Goal: Find specific page/section: Find specific page/section

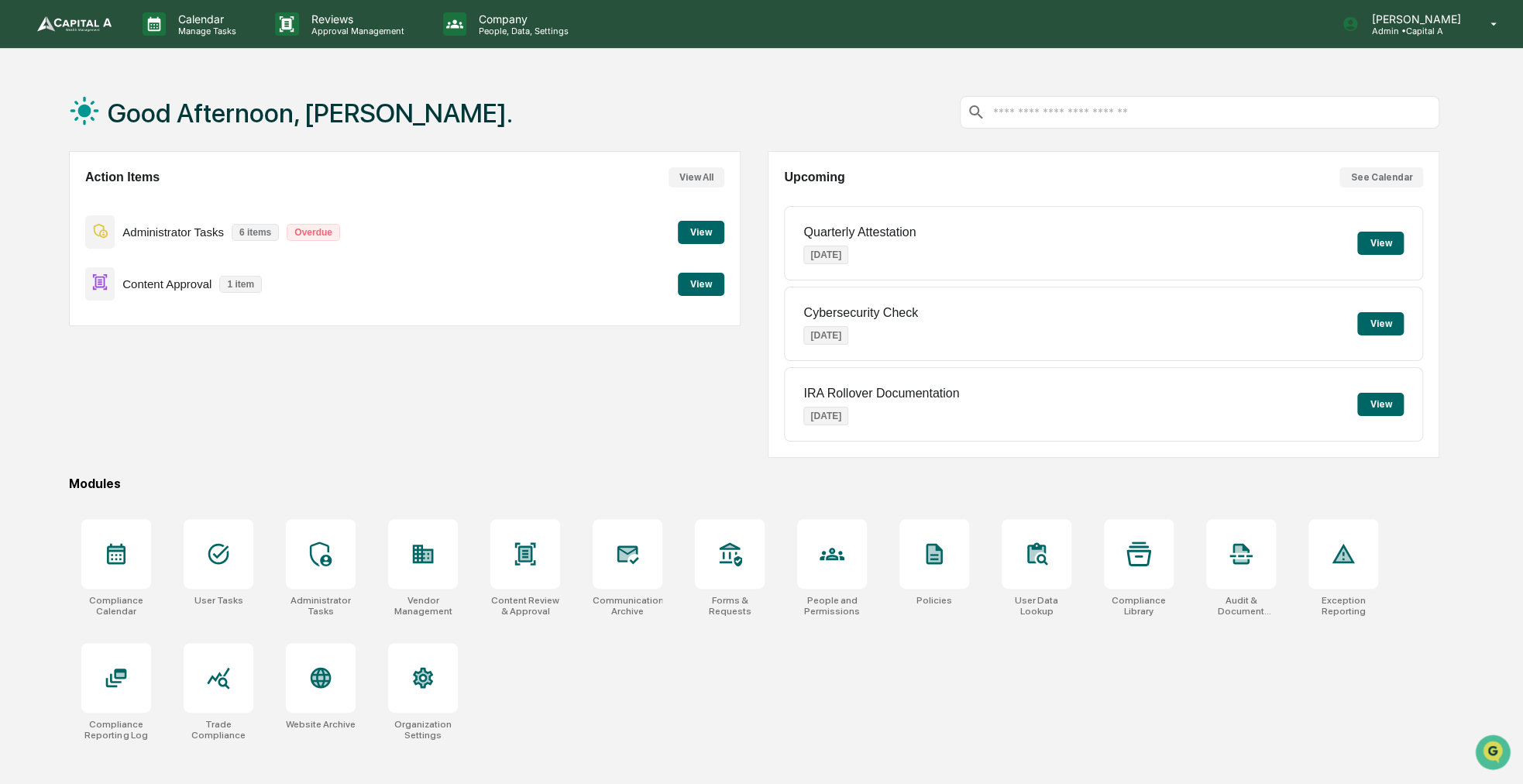
click at [695, 284] on button "View" at bounding box center [701, 284] width 47 height 23
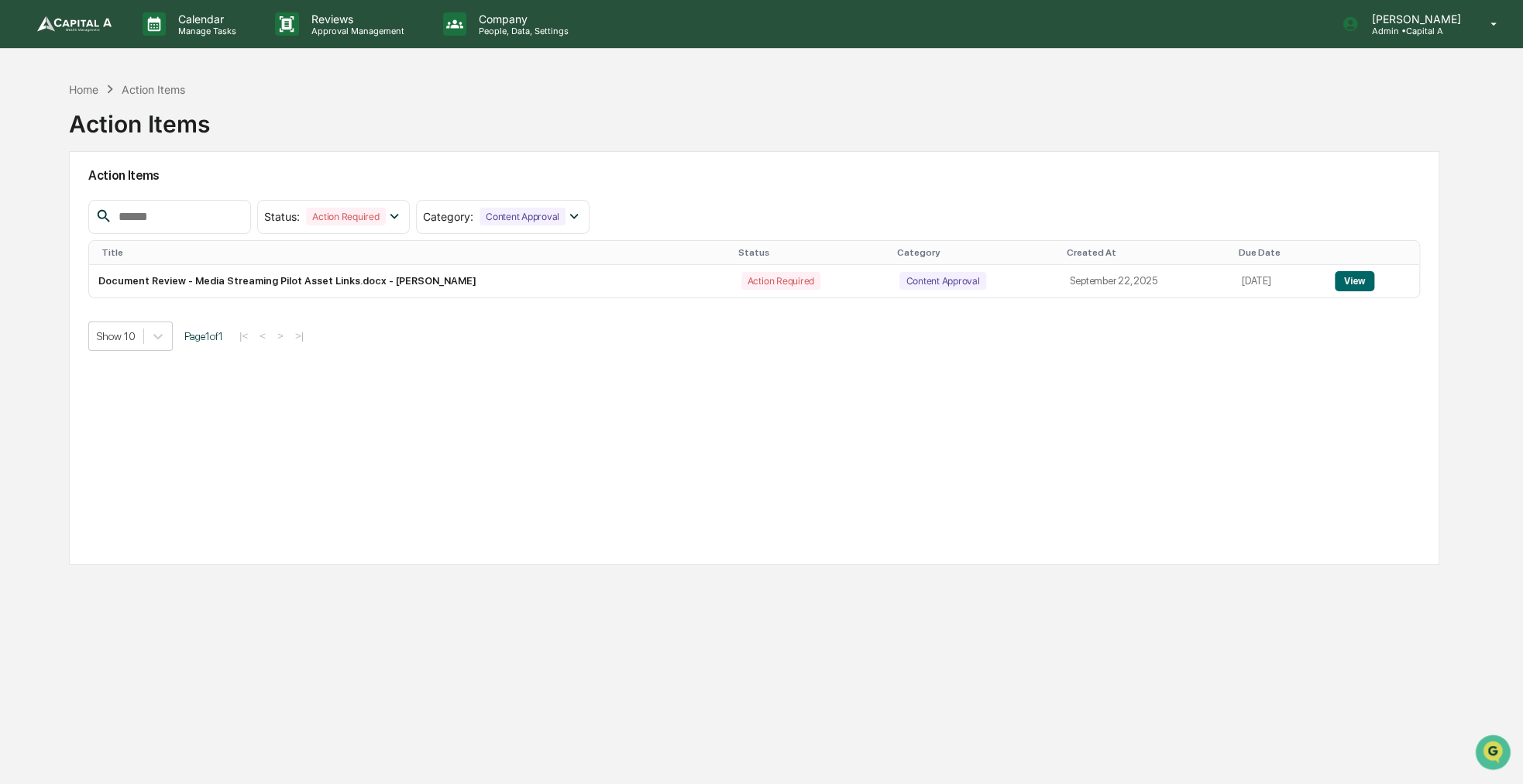
drag, startPoint x: 725, startPoint y: 375, endPoint x: 619, endPoint y: 393, distance: 107.5
click at [619, 393] on div "Action Items Status : Action Required Select/Deselect All Action Required Resol…" at bounding box center [754, 357] width 1371 height 413
click at [179, 13] on p "Calendar" at bounding box center [204, 19] width 78 height 13
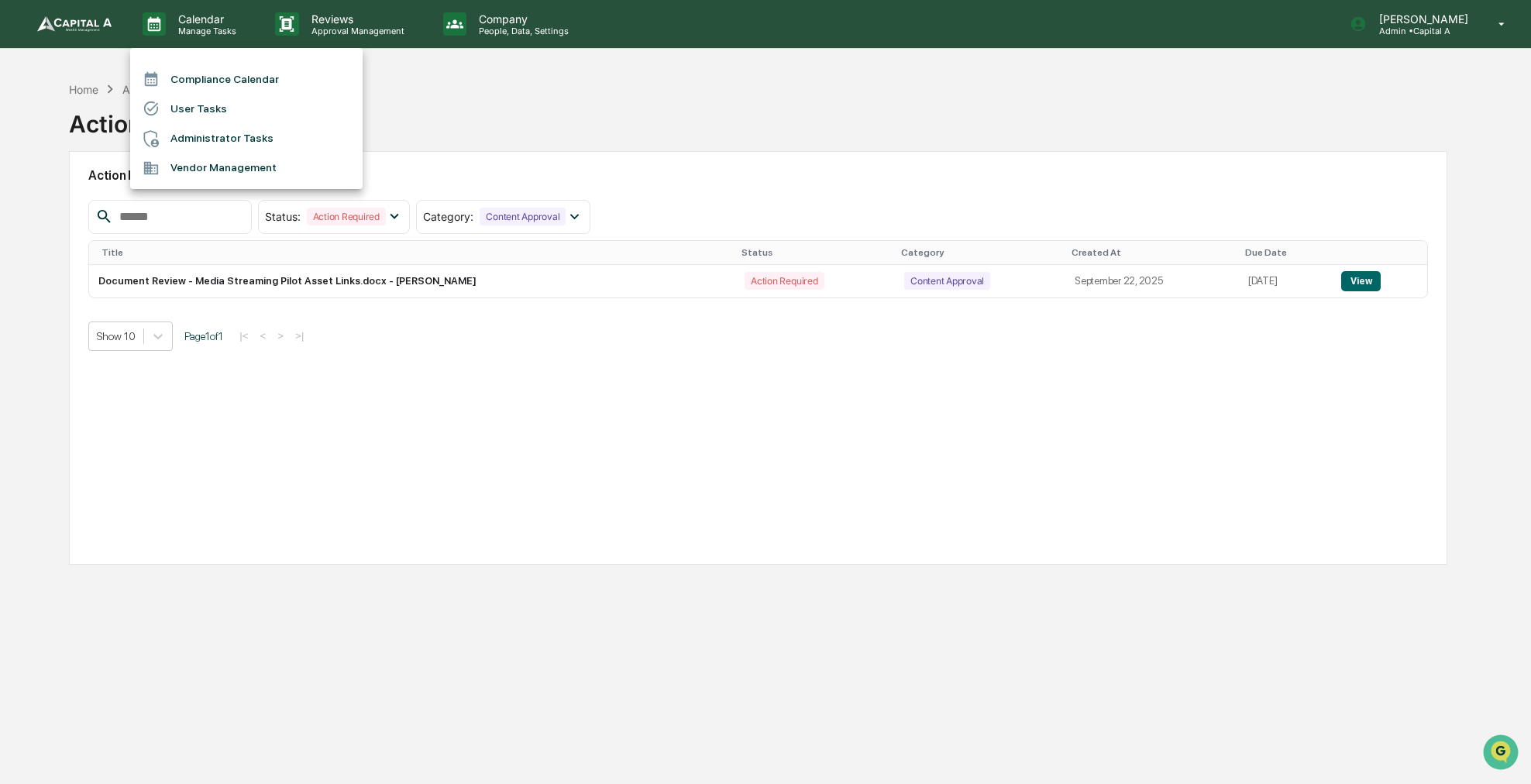
click at [193, 73] on li "Compliance Calendar" at bounding box center [246, 78] width 233 height 29
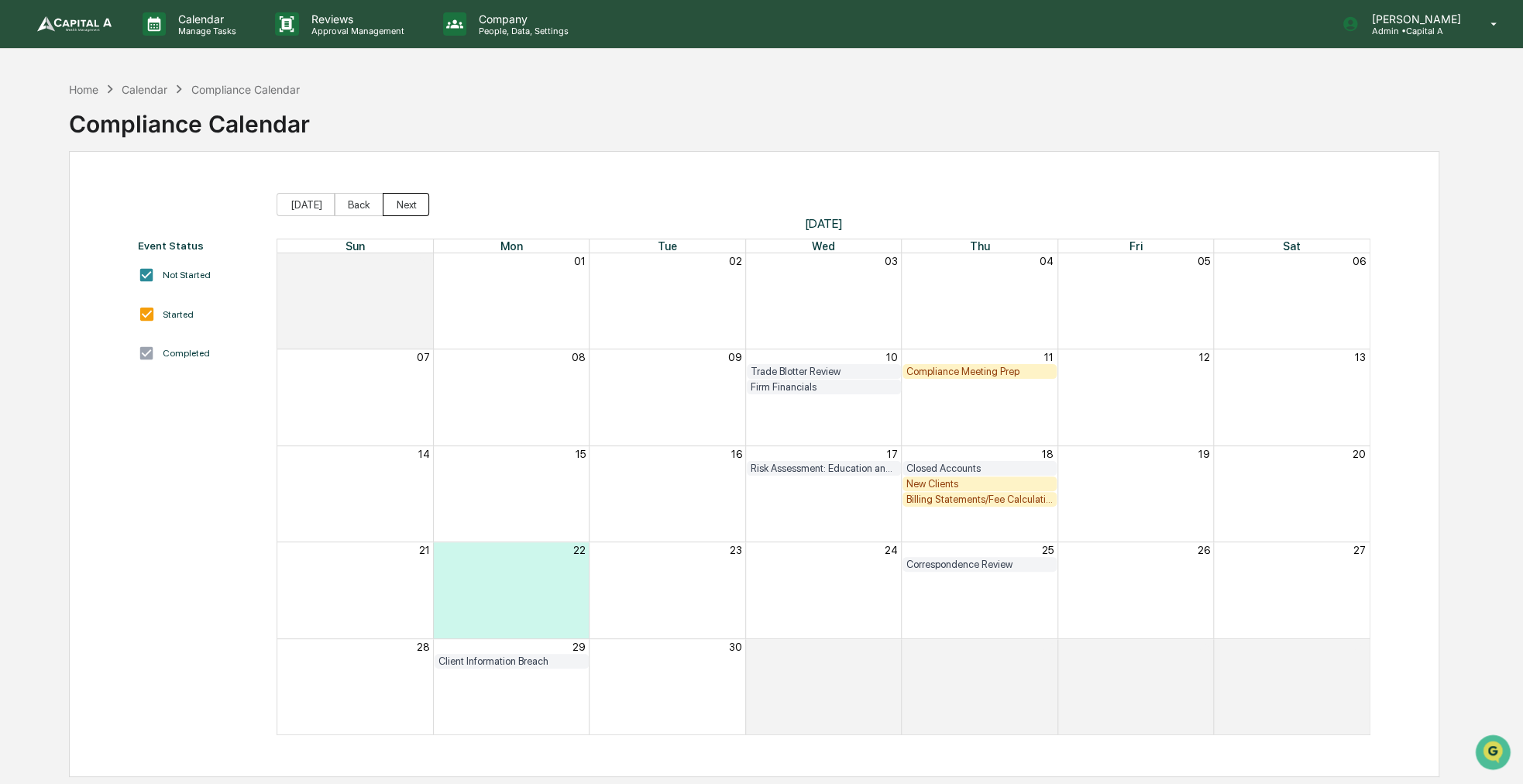
click at [399, 200] on button "Next" at bounding box center [406, 203] width 47 height 23
